Goal: Task Accomplishment & Management: Use online tool/utility

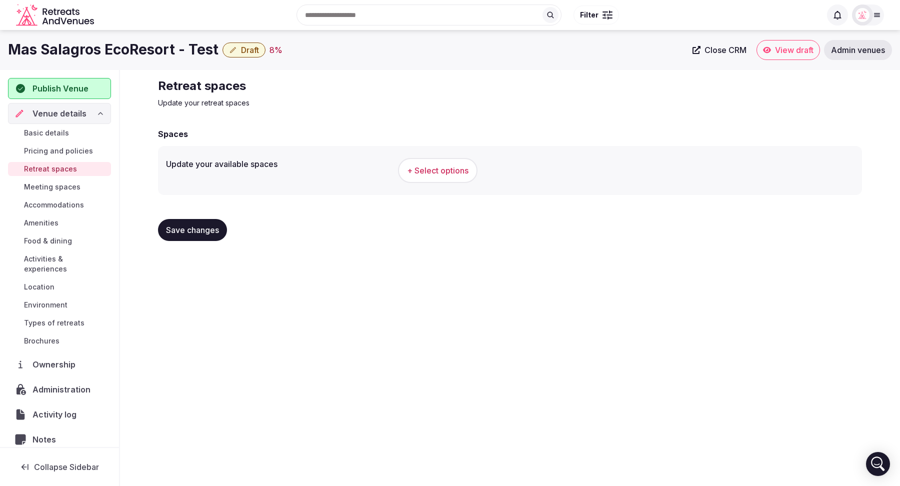
click at [55, 129] on span "Basic details" at bounding box center [46, 133] width 45 height 10
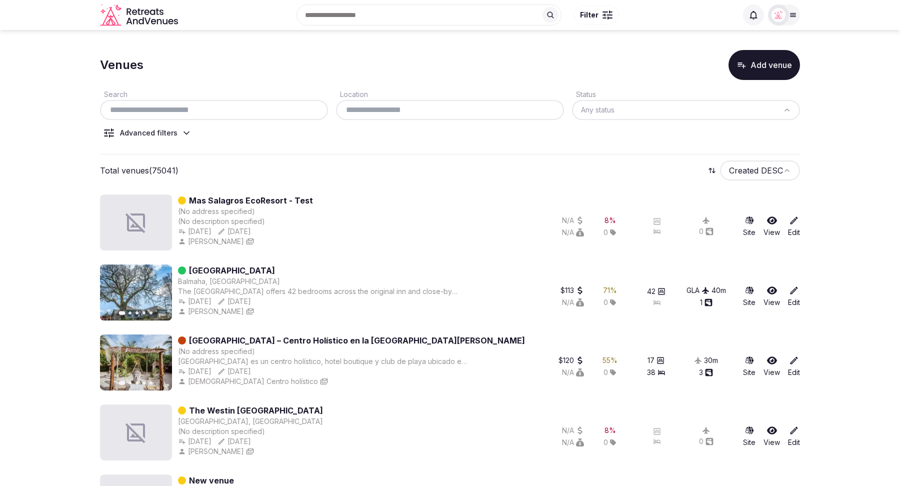
click at [183, 135] on icon at bounding box center [186, 133] width 10 height 10
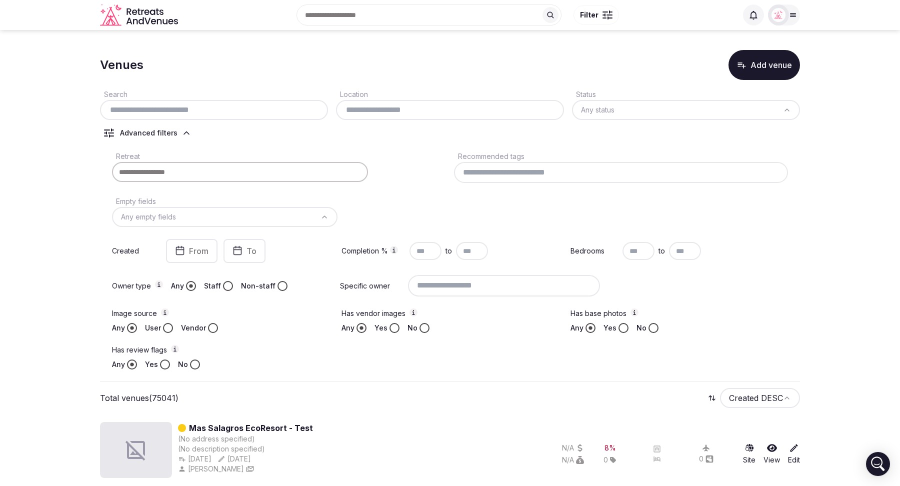
click at [183, 135] on icon at bounding box center [186, 133] width 10 height 10
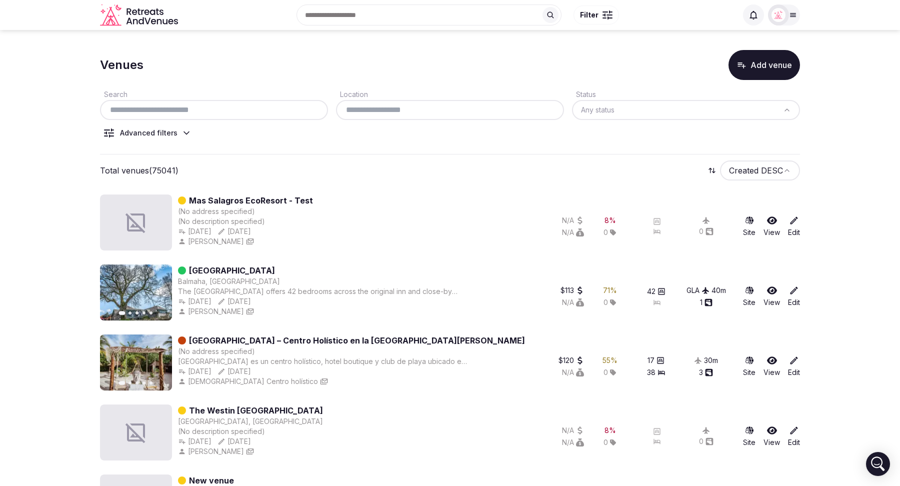
click at [183, 135] on icon at bounding box center [186, 133] width 10 height 10
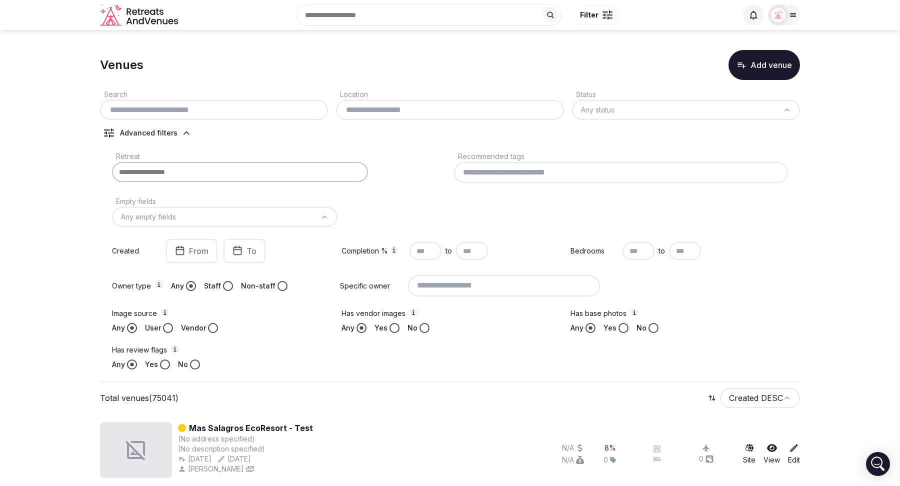
click at [183, 135] on icon at bounding box center [186, 133] width 10 height 10
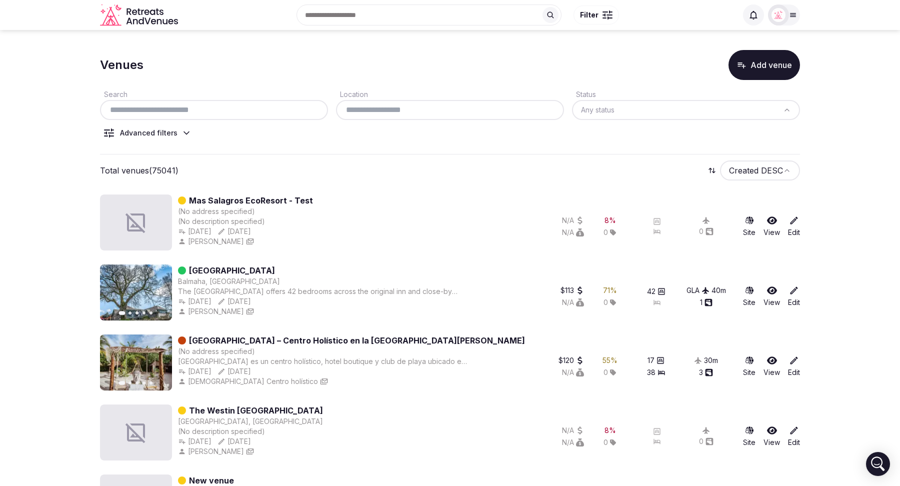
click at [760, 67] on button "Add venue" at bounding box center [763, 65] width 71 height 30
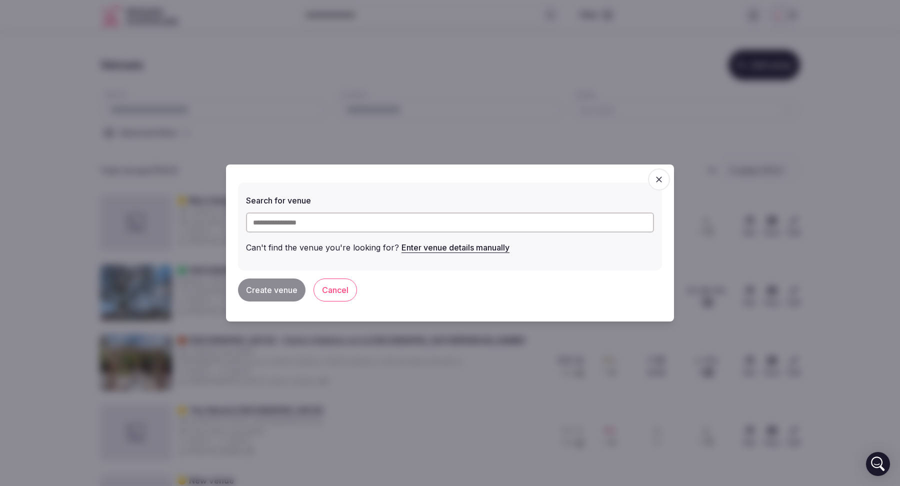
click at [349, 225] on input "text" at bounding box center [450, 222] width 408 height 20
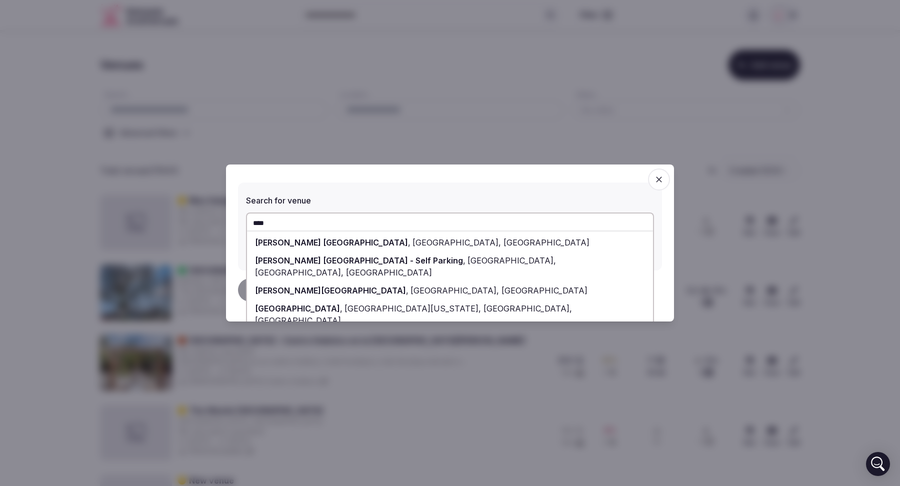
click at [410, 240] on span "Las Vegas Boulevard South, Las Vegas, NV" at bounding box center [499, 242] width 179 height 10
type input "**********"
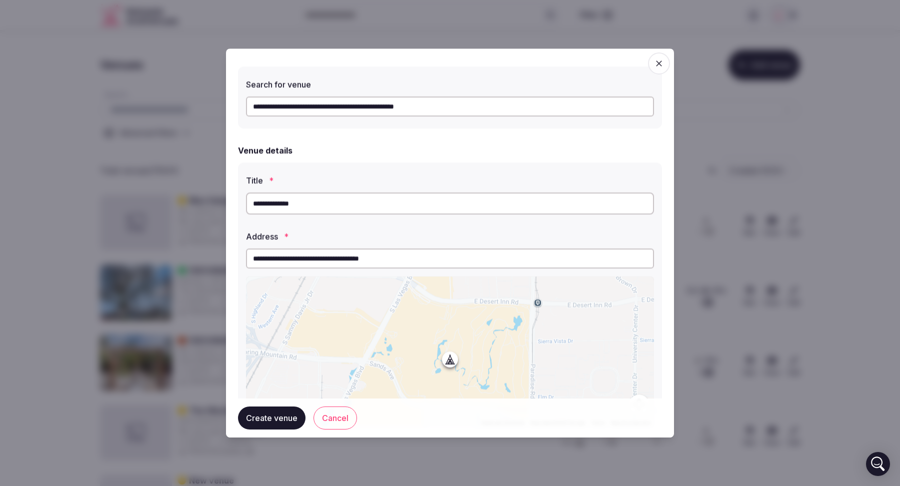
click at [661, 64] on icon "button" at bounding box center [659, 63] width 10 height 10
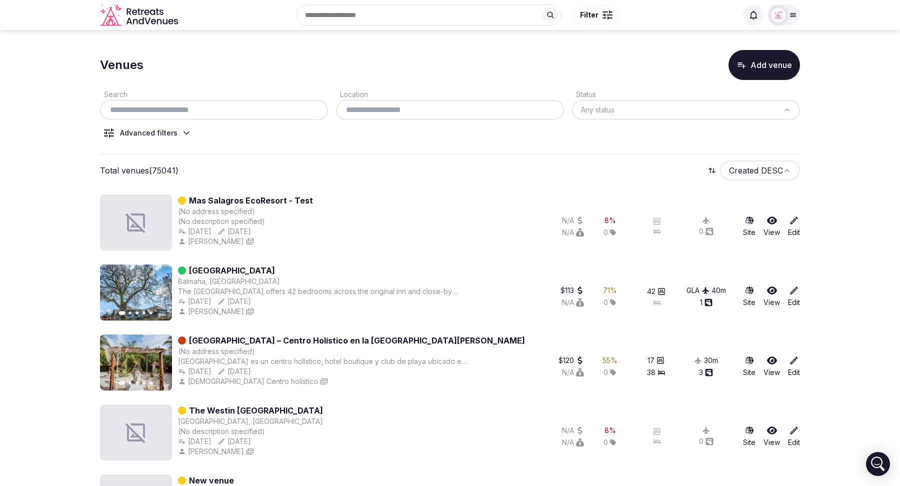
click at [775, 69] on button "Add venue" at bounding box center [763, 65] width 71 height 30
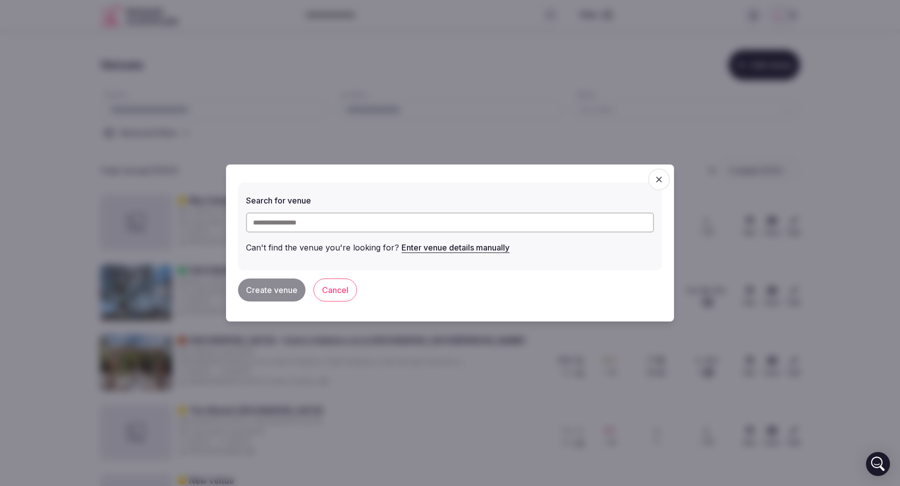
click at [333, 227] on input "text" at bounding box center [450, 222] width 408 height 20
click at [362, 237] on span "Barxeta, Spain" at bounding box center [371, 242] width 122 height 10
type input "**********"
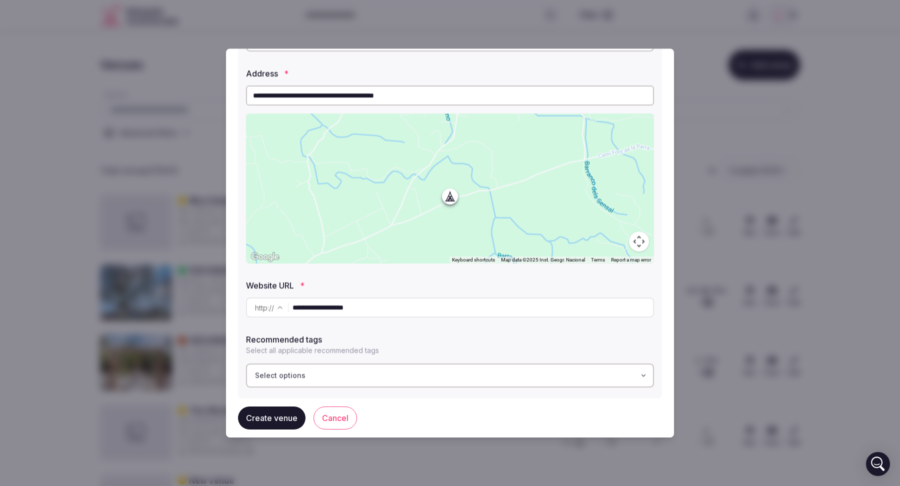
scroll to position [175, 0]
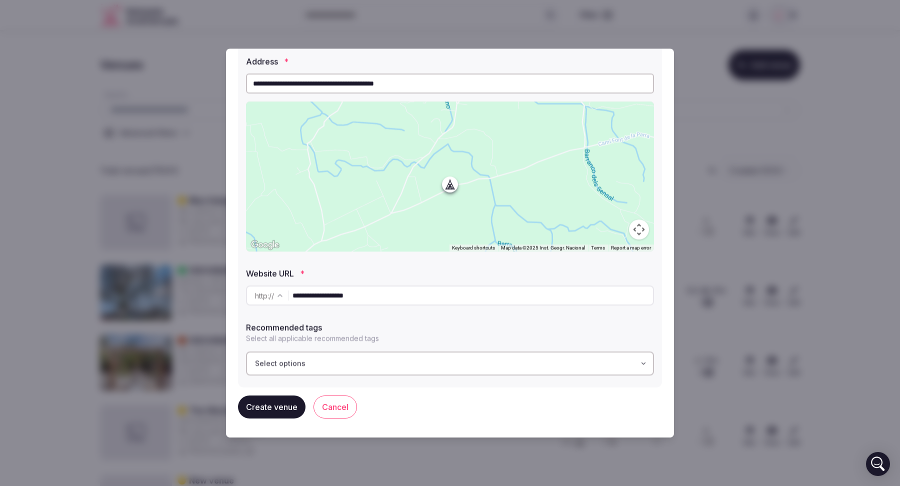
click at [641, 230] on button "Map camera controls" at bounding box center [639, 229] width 20 height 20
click at [616, 229] on button "Zoom out" at bounding box center [614, 229] width 20 height 20
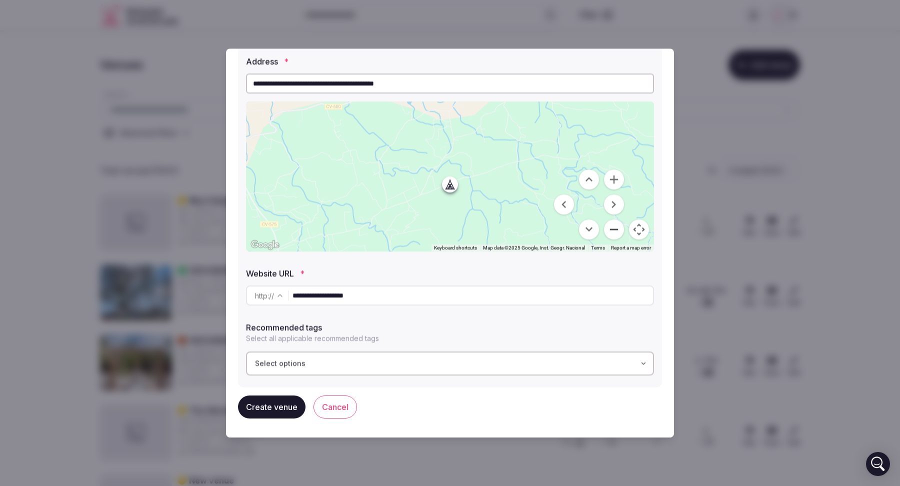
click at [616, 229] on button "Zoom out" at bounding box center [614, 229] width 20 height 20
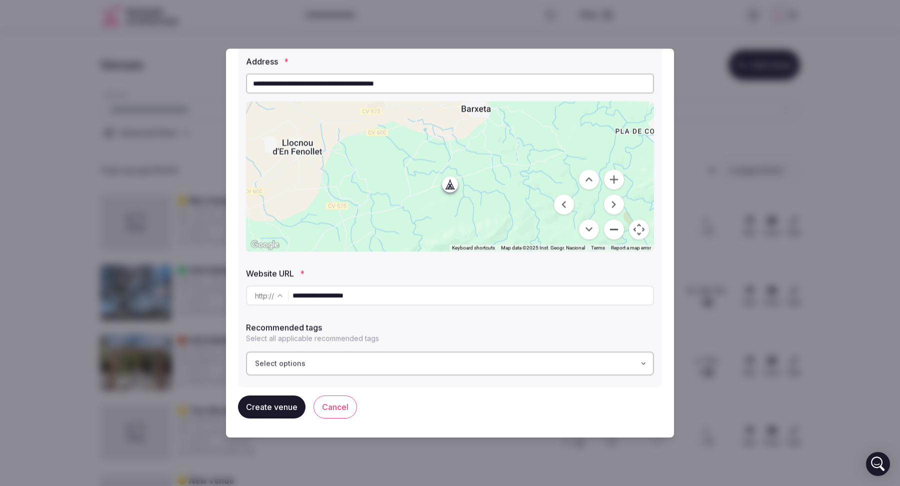
click at [616, 229] on button "Zoom out" at bounding box center [614, 229] width 20 height 20
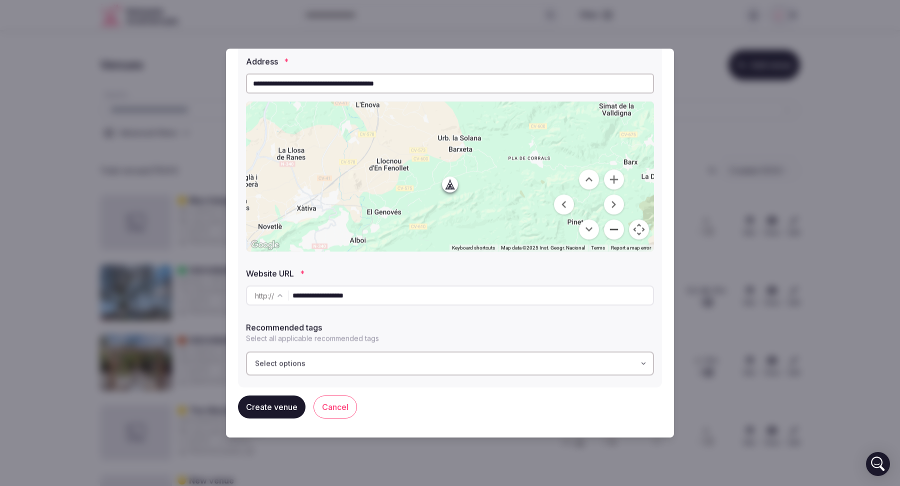
click at [616, 229] on button "Zoom out" at bounding box center [614, 229] width 20 height 20
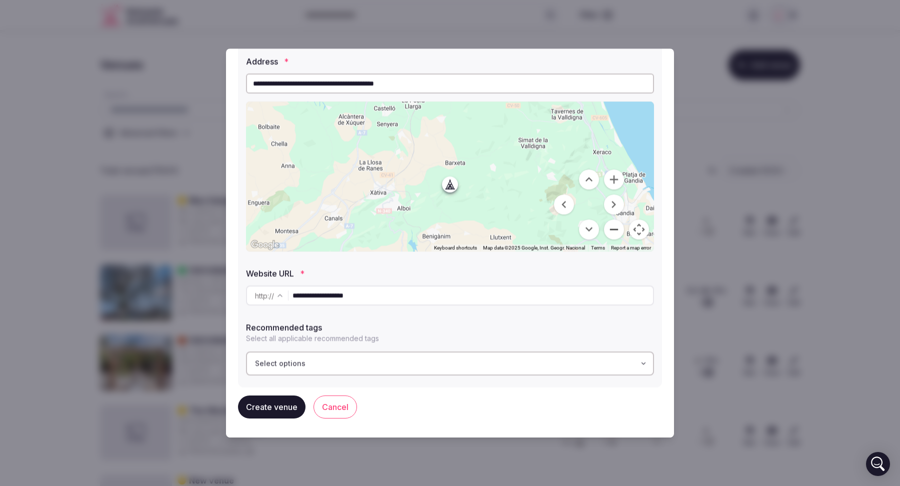
click at [613, 232] on button "Zoom out" at bounding box center [614, 229] width 20 height 20
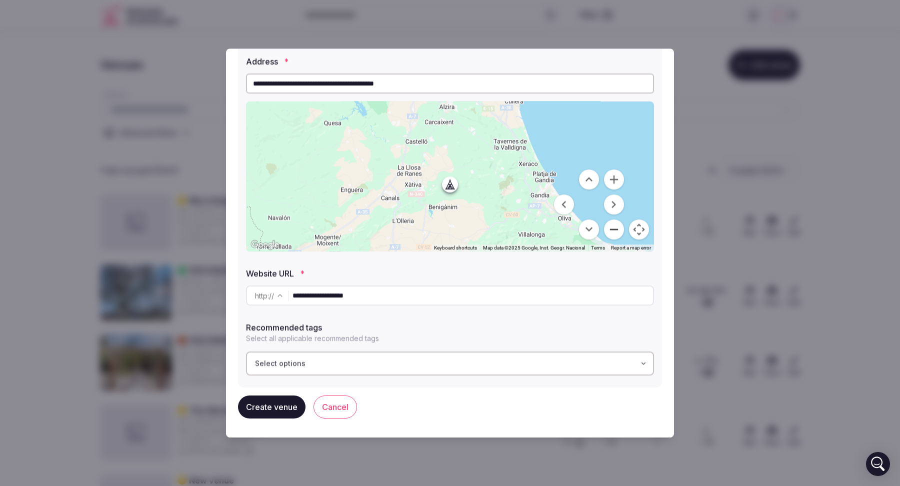
click at [613, 232] on button "Zoom out" at bounding box center [614, 229] width 20 height 20
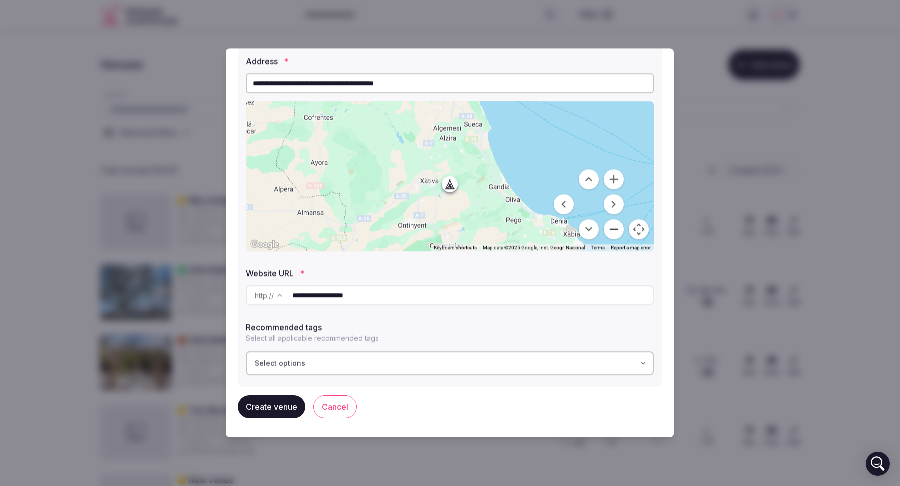
click at [613, 232] on button "Zoom out" at bounding box center [614, 229] width 20 height 20
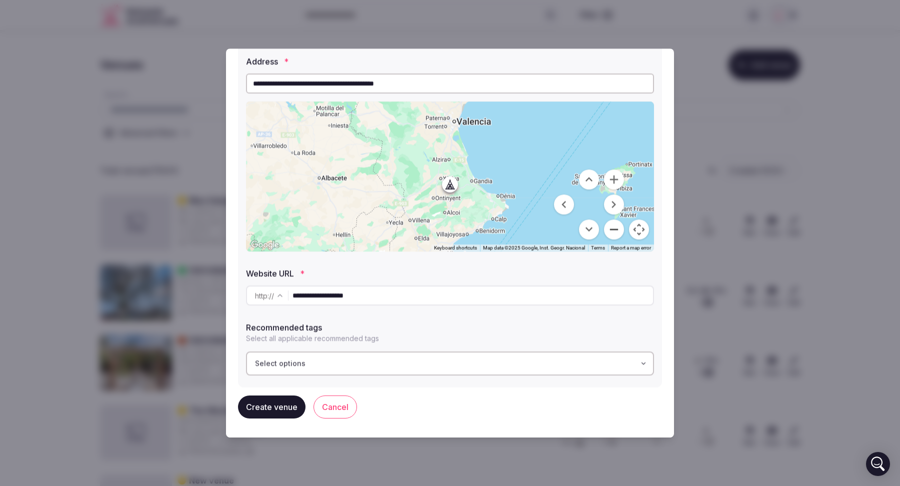
click at [613, 232] on button "Zoom out" at bounding box center [614, 229] width 20 height 20
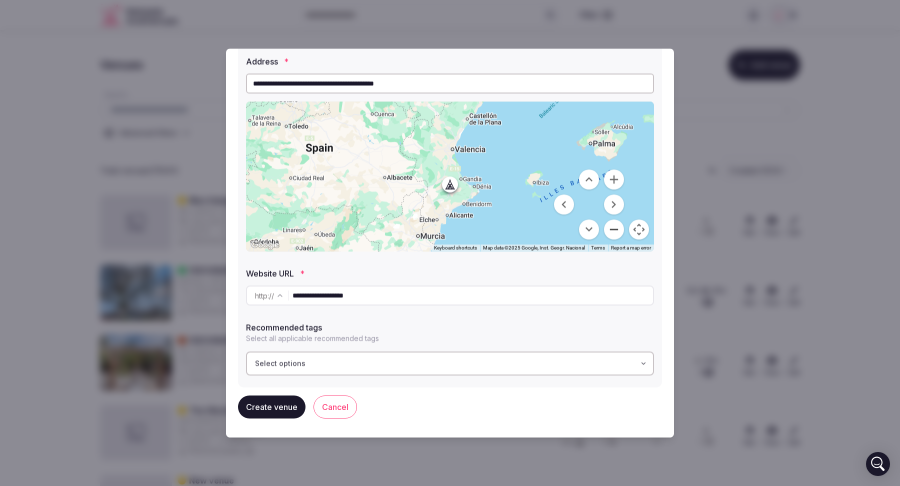
scroll to position [0, 0]
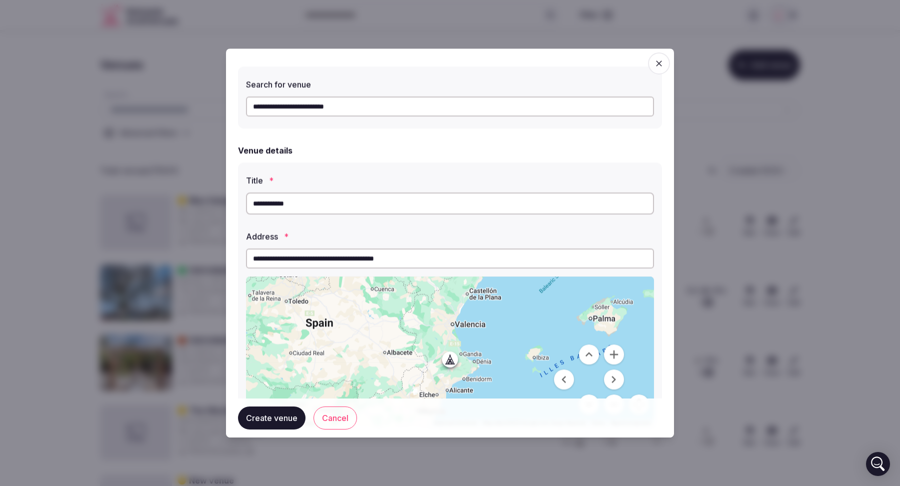
click at [658, 63] on icon "button" at bounding box center [659, 63] width 6 height 6
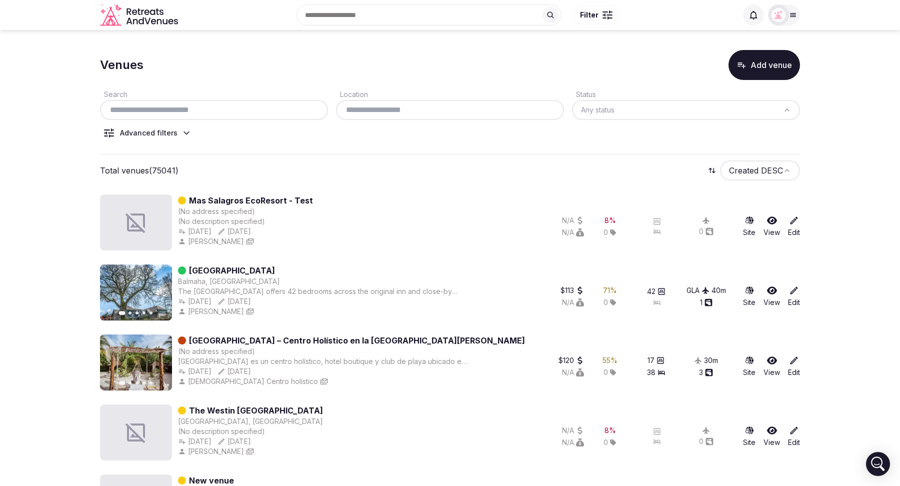
click at [186, 133] on icon at bounding box center [186, 133] width 10 height 10
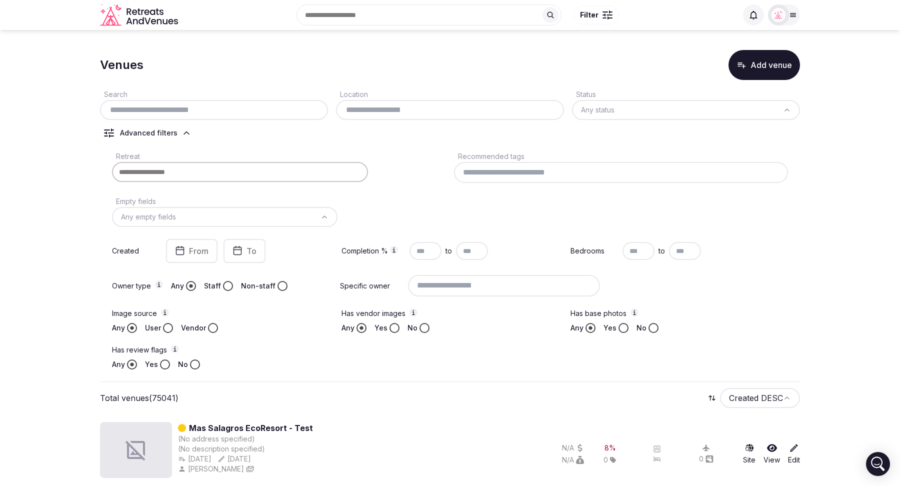
click at [186, 133] on icon at bounding box center [186, 133] width 5 height 2
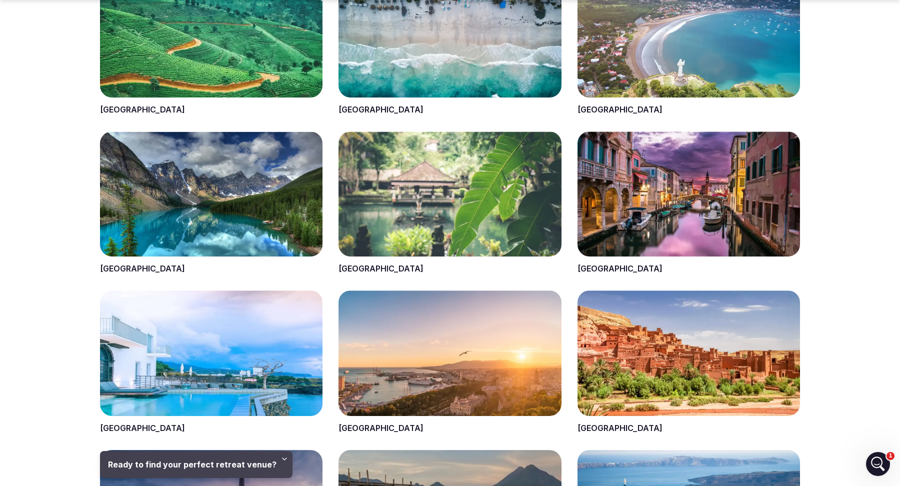
click at [351, 108] on span at bounding box center [449, 43] width 222 height 143
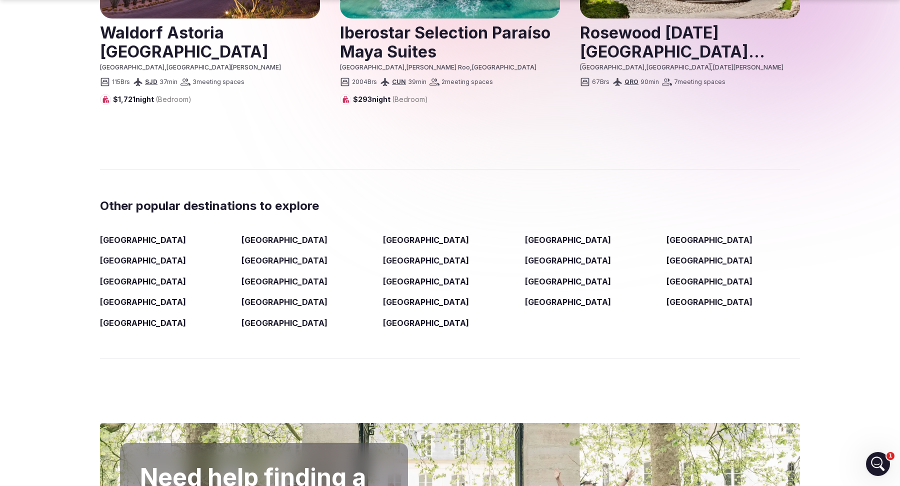
scroll to position [1621, 0]
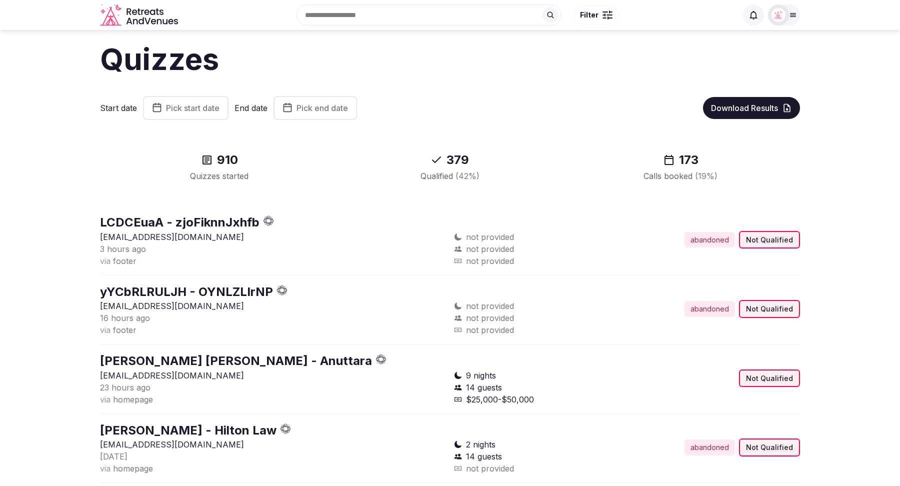
click at [191, 105] on span "Pick start date" at bounding box center [192, 108] width 53 height 10
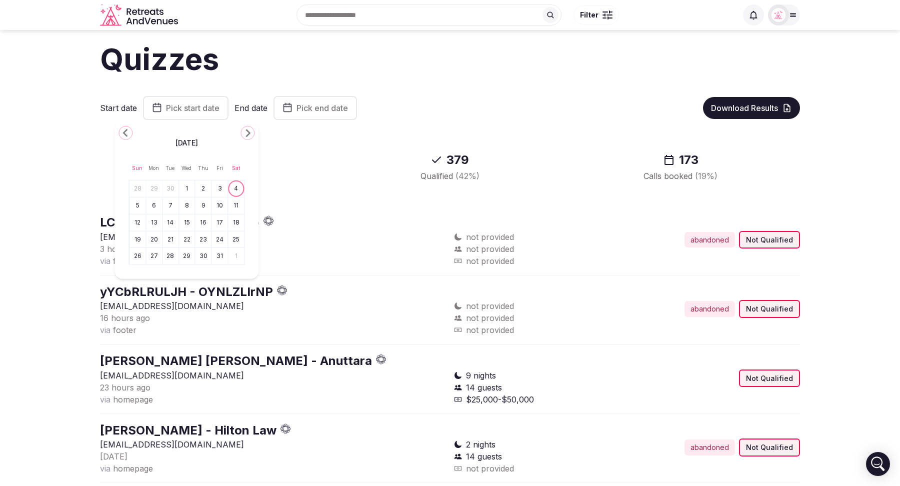
click at [184, 187] on button "1" at bounding box center [187, 188] width 14 height 14
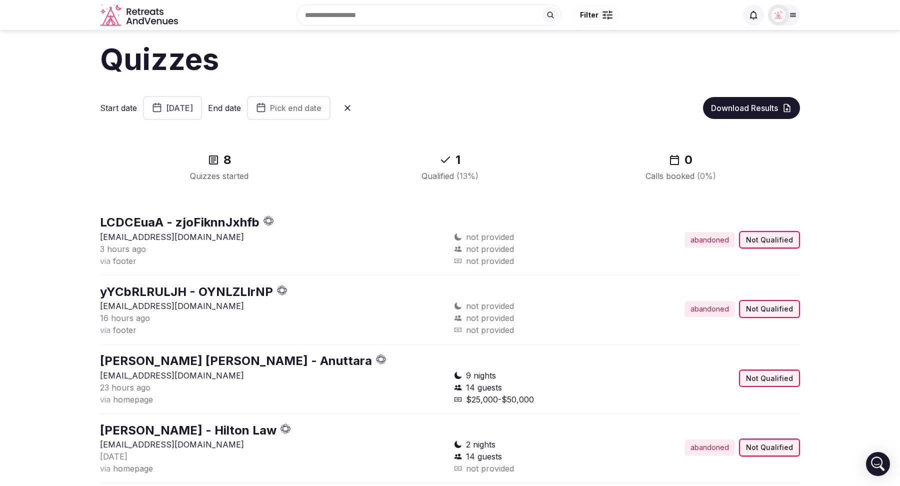
click at [321, 111] on span "Pick end date" at bounding box center [295, 108] width 51 height 10
click at [380, 187] on button "4" at bounding box center [380, 188] width 14 height 14
click at [334, 110] on button at bounding box center [323, 108] width 22 height 22
